Goal: Transaction & Acquisition: Download file/media

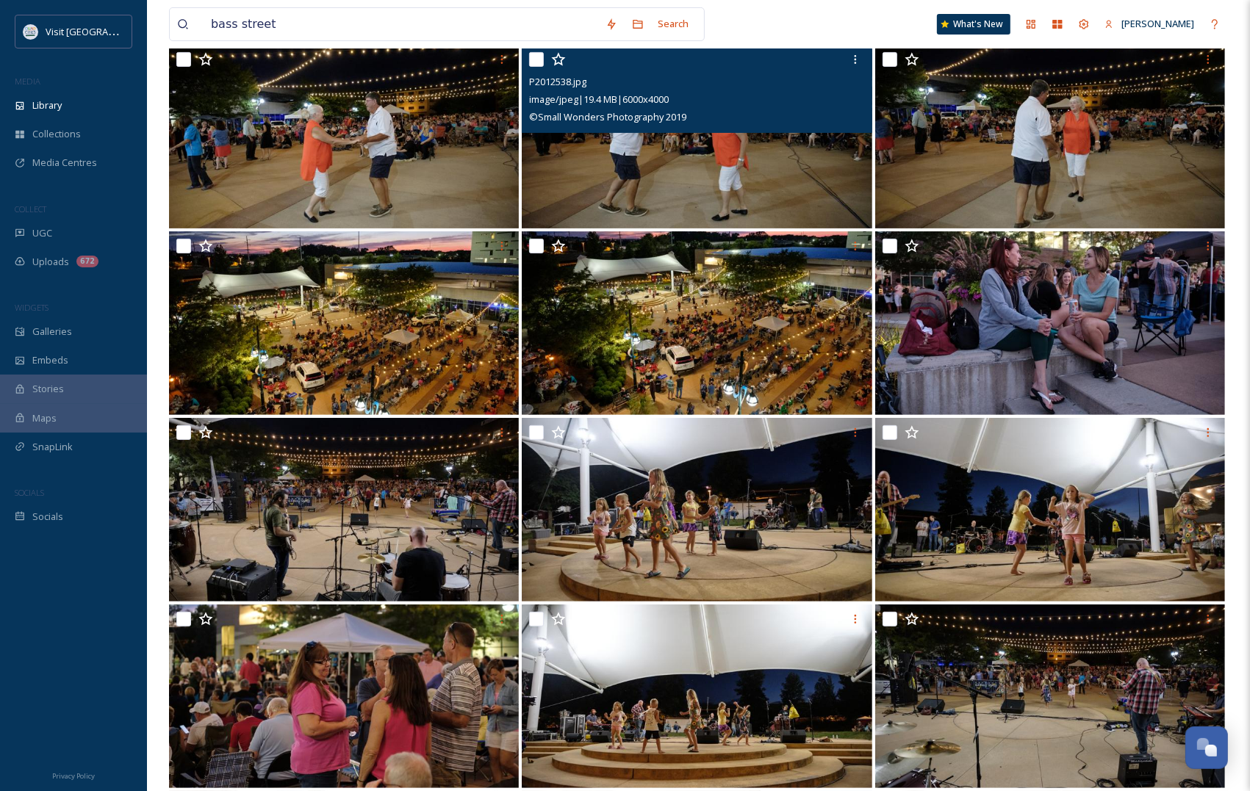
scroll to position [367, 0]
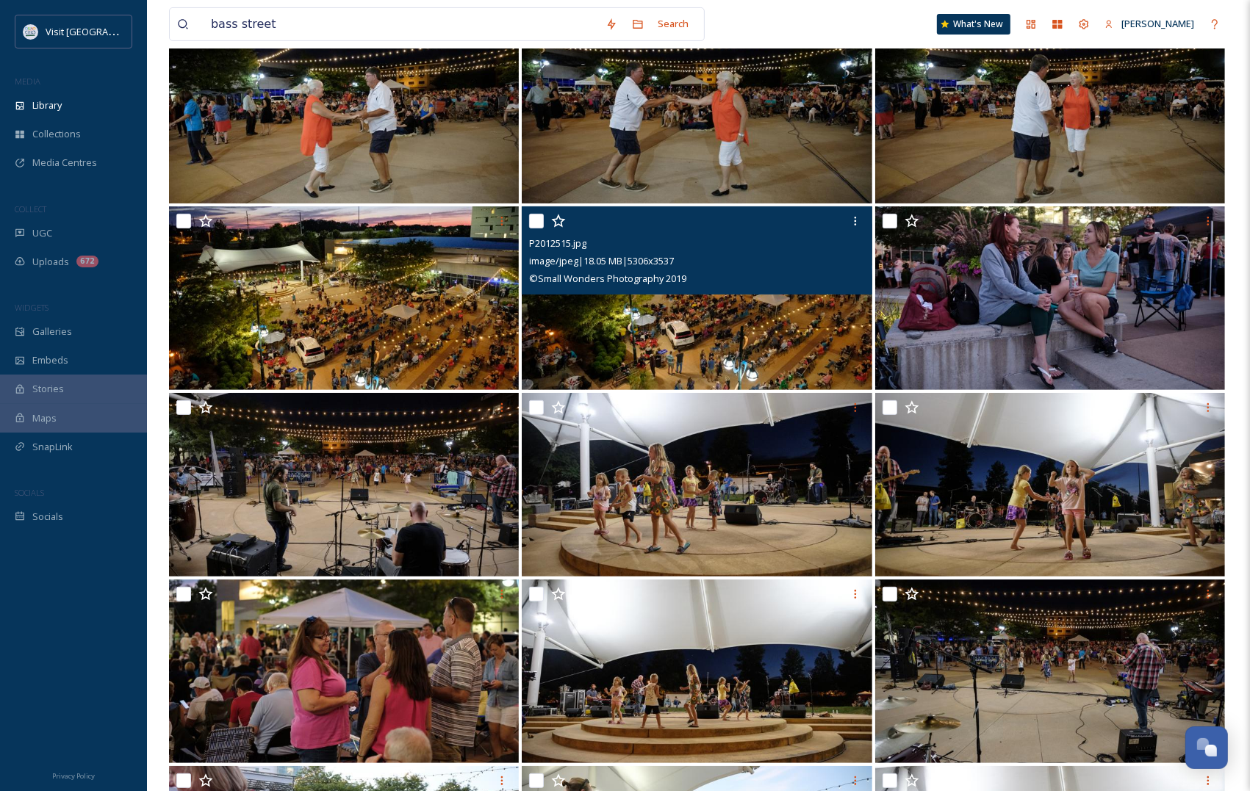
click at [840, 210] on div at bounding box center [698, 221] width 339 height 26
click at [846, 217] on div at bounding box center [855, 221] width 26 height 26
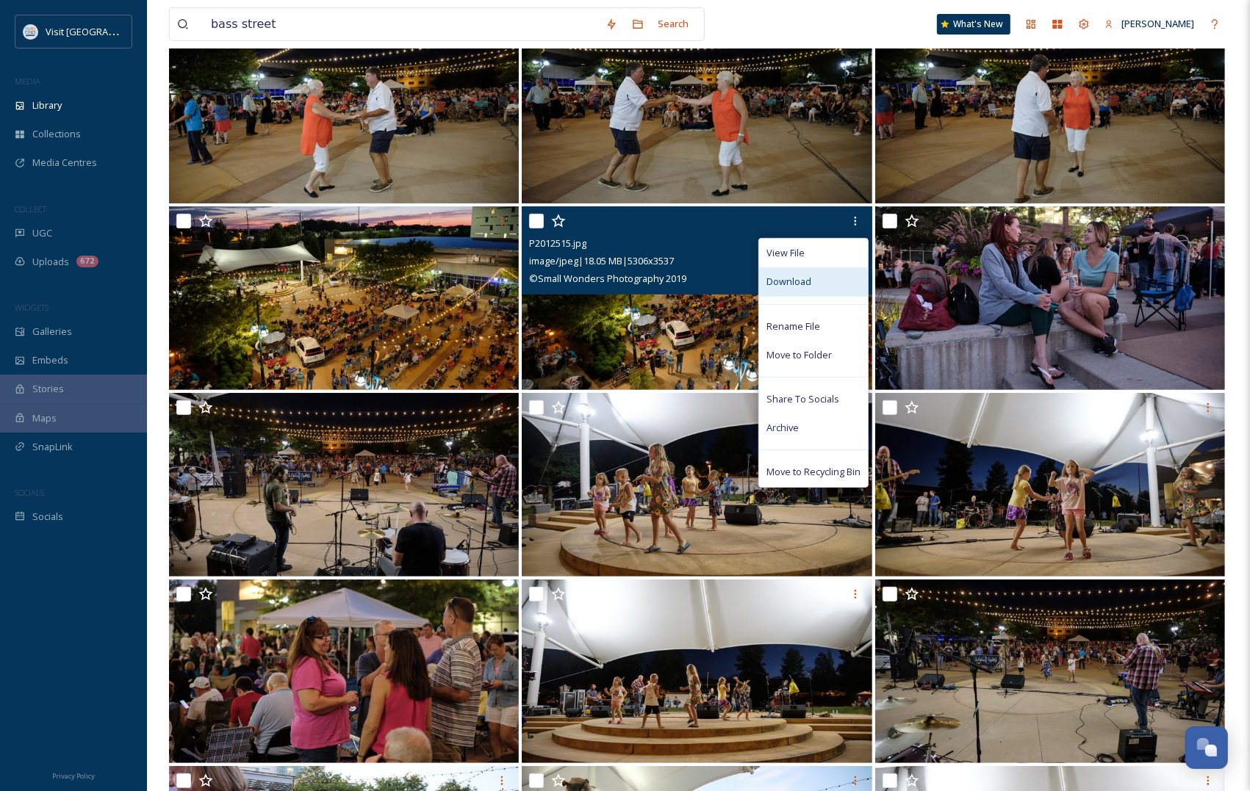
click at [808, 274] on div "Download" at bounding box center [813, 281] width 109 height 29
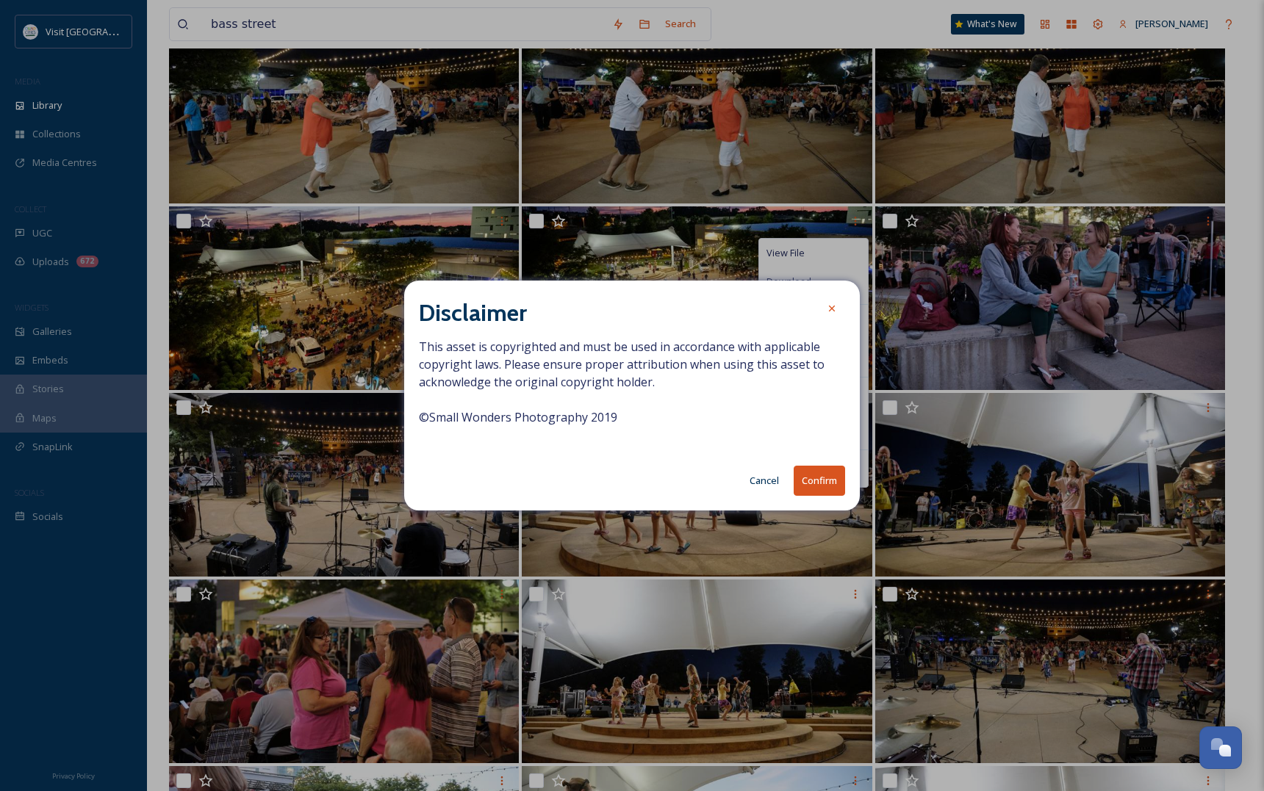
click at [817, 480] on button "Confirm" at bounding box center [819, 481] width 51 height 30
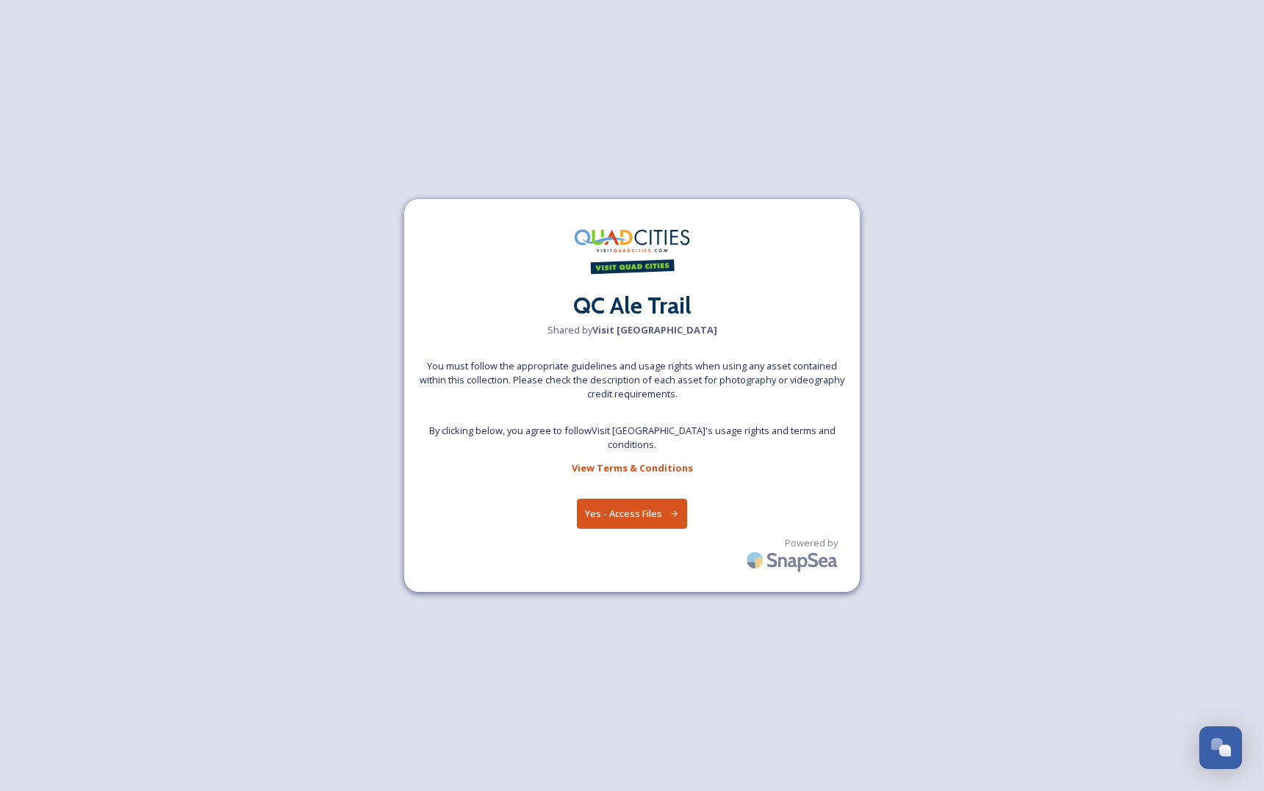
click at [607, 499] on button "Yes - Access Files" at bounding box center [632, 514] width 110 height 30
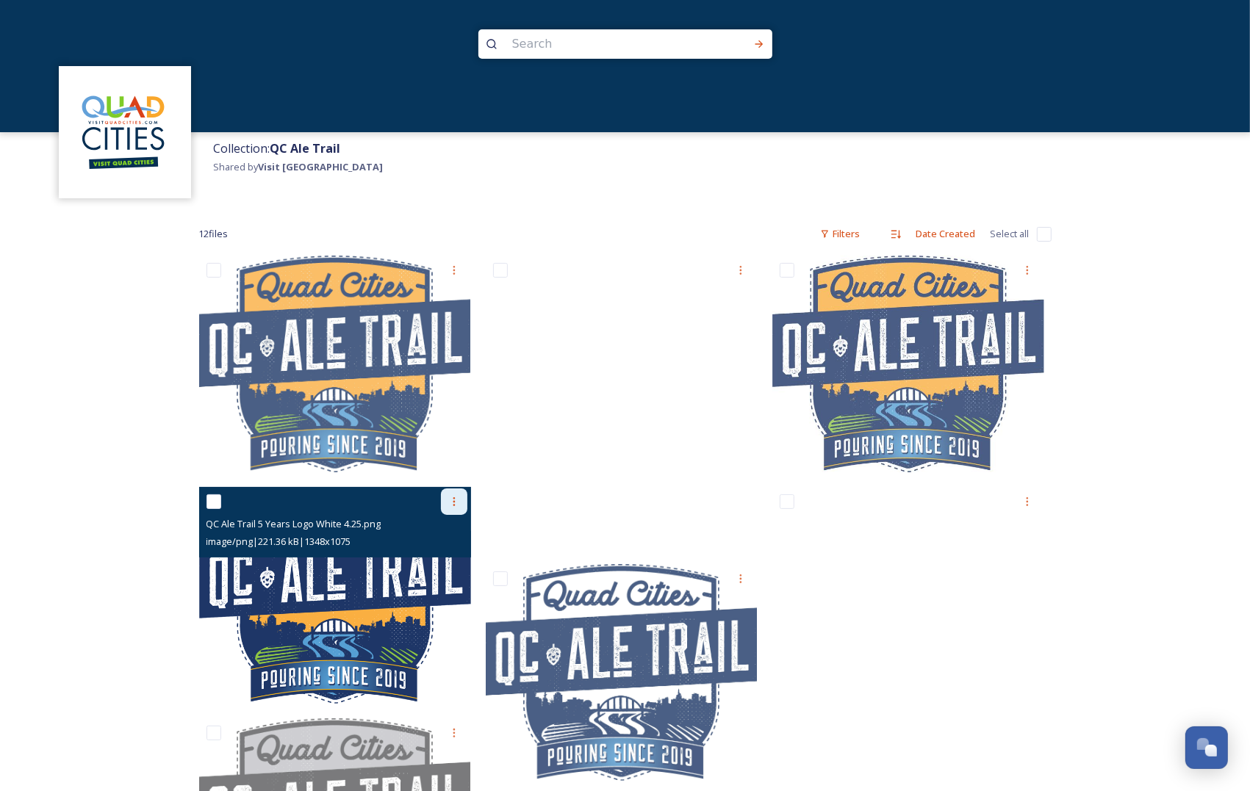
click at [453, 497] on icon at bounding box center [454, 502] width 12 height 12
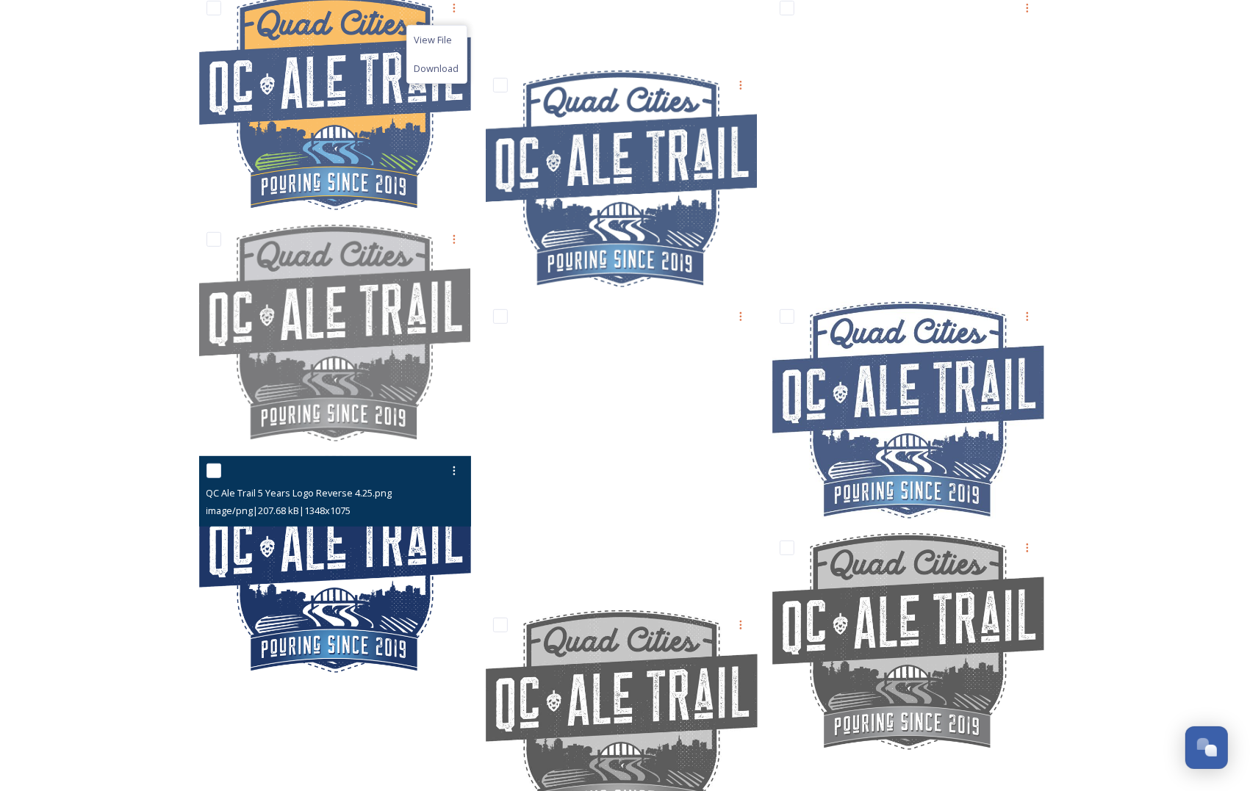
scroll to position [339, 0]
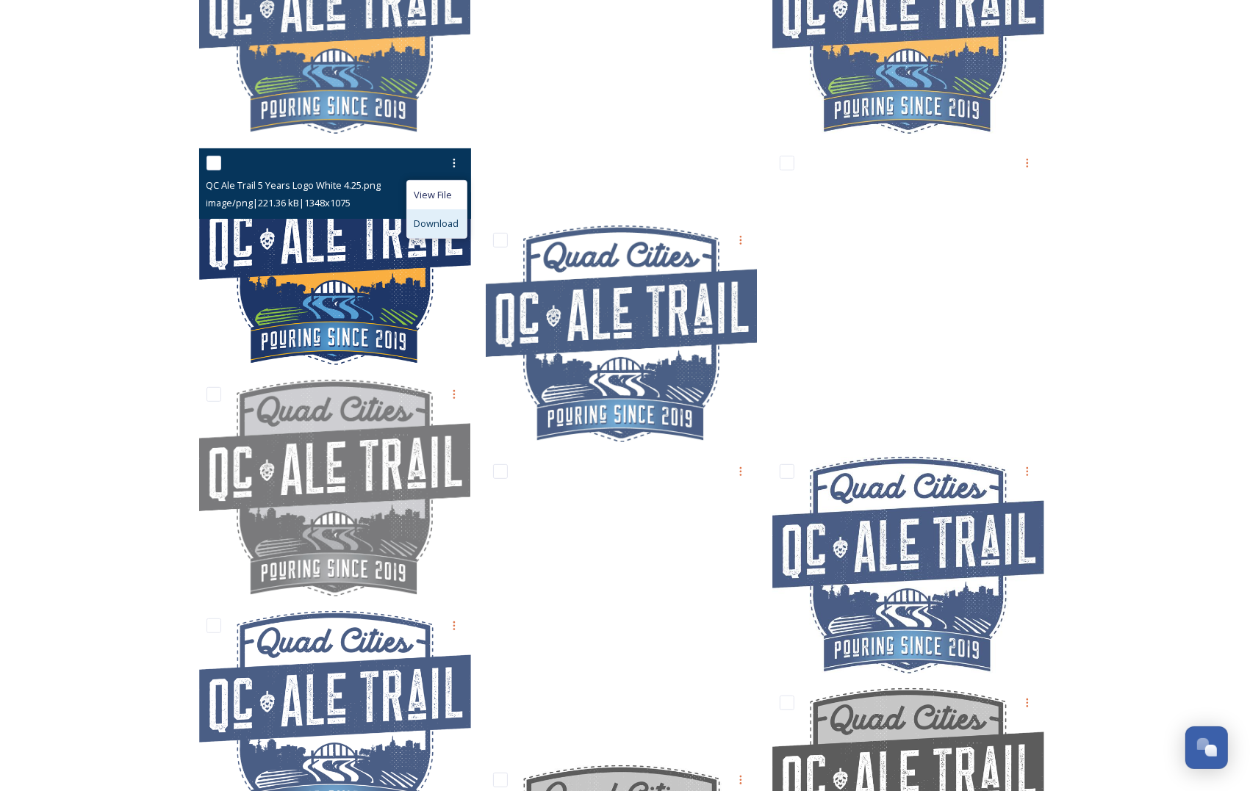
click at [436, 217] on span "Download" at bounding box center [436, 224] width 45 height 14
